Goal: Find specific page/section: Find specific page/section

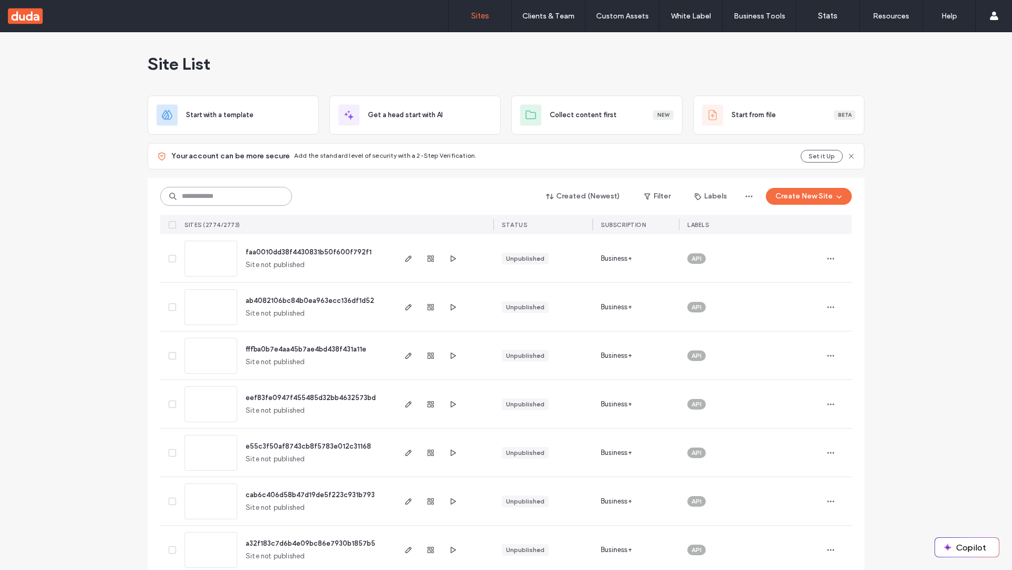
click at [223, 196] on input at bounding box center [226, 196] width 132 height 19
type input "**********"
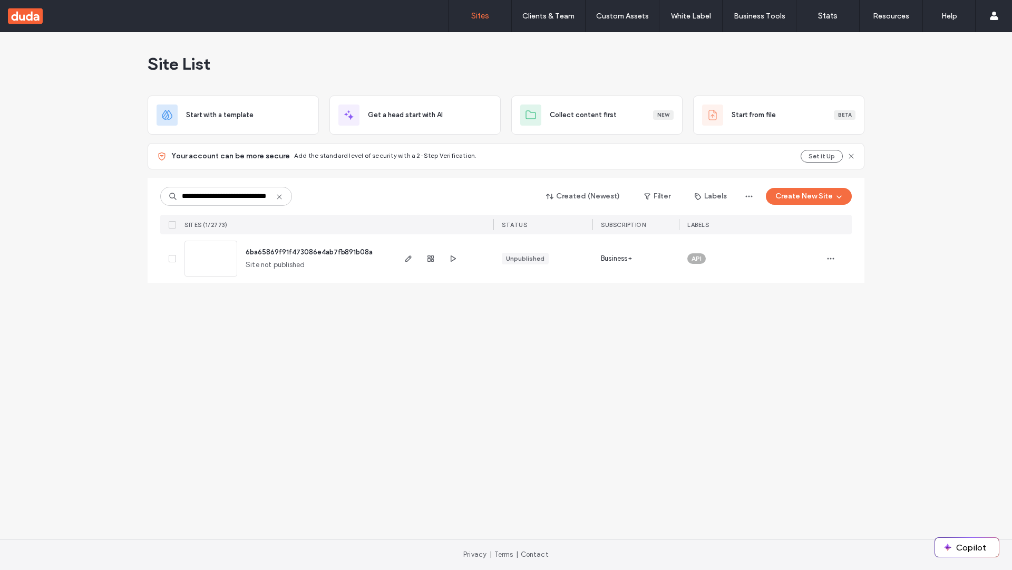
click at [310, 252] on span "6ba65869f91f473086e4ab7fb891b08a" at bounding box center [309, 252] width 127 height 8
